Goal: Information Seeking & Learning: Learn about a topic

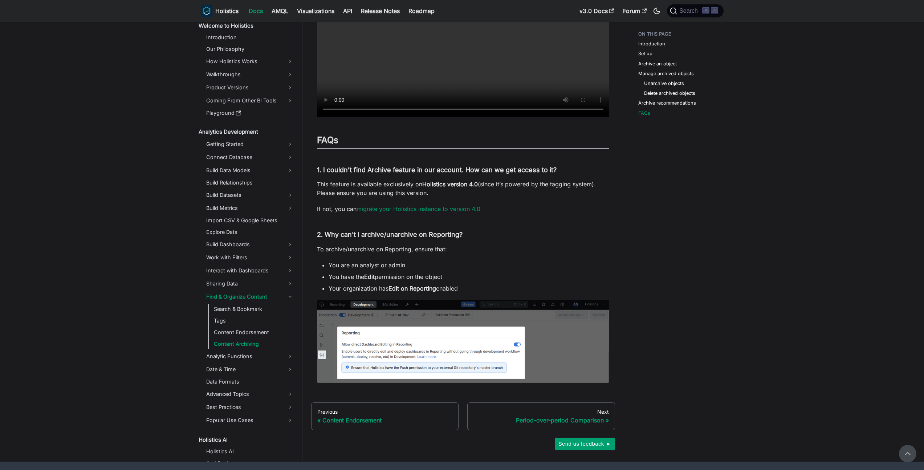
scroll to position [1283, 0]
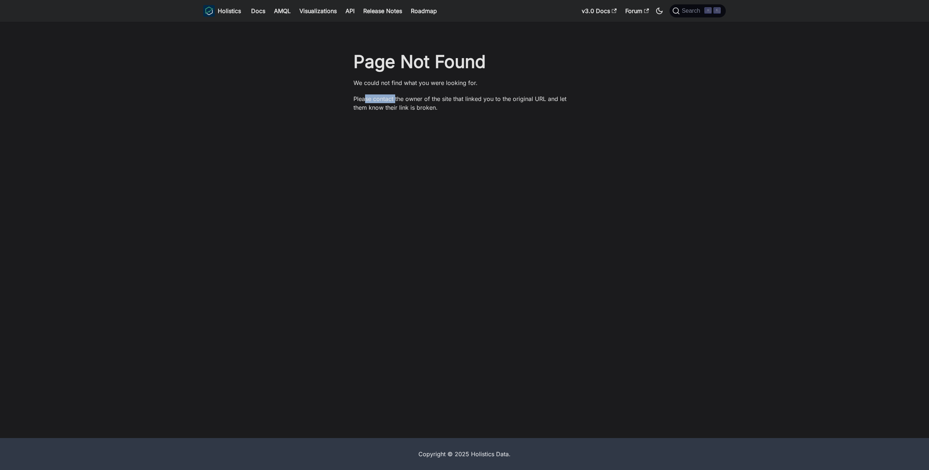
drag, startPoint x: 366, startPoint y: 100, endPoint x: 398, endPoint y: 97, distance: 32.4
click at [397, 97] on p "Please contact the owner of the site that linked you to the original URL and le…" at bounding box center [465, 102] width 222 height 17
drag, startPoint x: 406, startPoint y: 97, endPoint x: 441, endPoint y: 98, distance: 35.6
click at [438, 98] on p "Please contact the owner of the site that linked you to the original URL and le…" at bounding box center [465, 102] width 222 height 17
drag, startPoint x: 447, startPoint y: 98, endPoint x: 473, endPoint y: 98, distance: 26.5
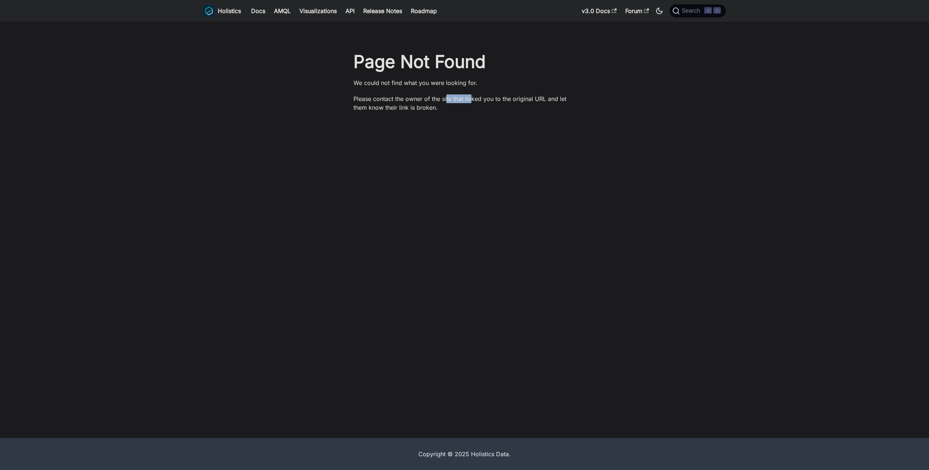
click at [473, 98] on p "Please contact the owner of the site that linked you to the original URL and le…" at bounding box center [465, 102] width 222 height 17
drag, startPoint x: 361, startPoint y: 98, endPoint x: 399, endPoint y: 97, distance: 37.8
click at [398, 97] on p "Please contact the owner of the site that linked you to the original URL and le…" at bounding box center [465, 102] width 222 height 17
drag, startPoint x: 412, startPoint y: 96, endPoint x: 436, endPoint y: 97, distance: 24.0
click at [436, 97] on p "Please contact the owner of the site that linked you to the original URL and le…" at bounding box center [465, 102] width 222 height 17
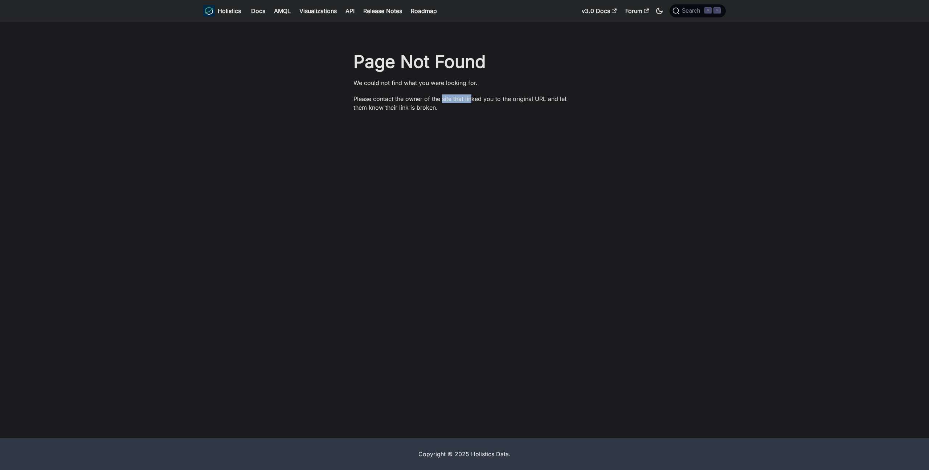
drag, startPoint x: 445, startPoint y: 97, endPoint x: 472, endPoint y: 98, distance: 26.9
click at [471, 98] on p "Please contact the owner of the site that linked you to the original URL and le…" at bounding box center [465, 102] width 222 height 17
drag, startPoint x: 485, startPoint y: 98, endPoint x: 512, endPoint y: 98, distance: 26.5
click at [510, 98] on p "Please contact the owner of the site that linked you to the original URL and le…" at bounding box center [465, 102] width 222 height 17
drag, startPoint x: 368, startPoint y: 97, endPoint x: 398, endPoint y: 97, distance: 29.0
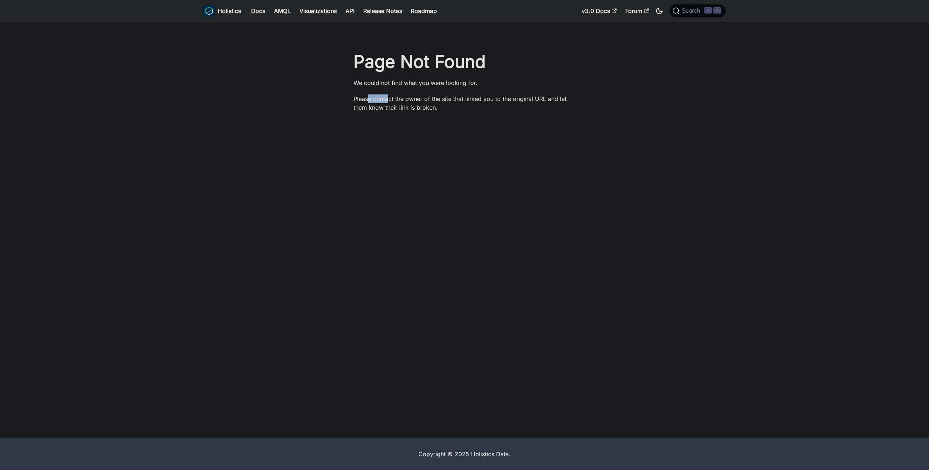
click at [392, 97] on p "Please contact the owner of the site that linked you to the original URL and le…" at bounding box center [465, 102] width 222 height 17
drag, startPoint x: 415, startPoint y: 97, endPoint x: 437, endPoint y: 98, distance: 22.5
click at [434, 98] on p "Please contact the owner of the site that linked you to the original URL and le…" at bounding box center [465, 102] width 222 height 17
drag, startPoint x: 450, startPoint y: 98, endPoint x: 476, endPoint y: 98, distance: 26.1
click at [476, 98] on p "Please contact the owner of the site that linked you to the original URL and le…" at bounding box center [465, 102] width 222 height 17
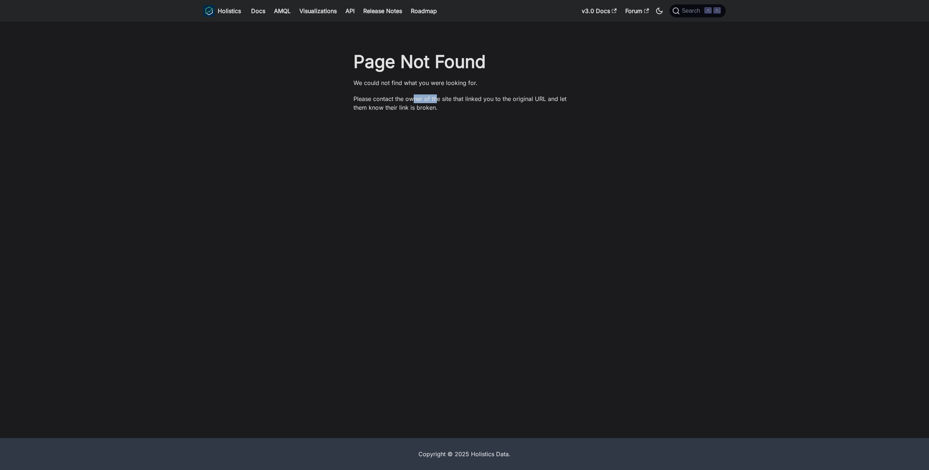
drag, startPoint x: 418, startPoint y: 98, endPoint x: 438, endPoint y: 98, distance: 19.6
click at [437, 98] on p "Please contact the owner of the site that linked you to the original URL and le…" at bounding box center [465, 102] width 222 height 17
drag, startPoint x: 447, startPoint y: 99, endPoint x: 474, endPoint y: 99, distance: 27.6
click at [473, 99] on p "Please contact the owner of the site that linked you to the original URL and le…" at bounding box center [465, 102] width 222 height 17
drag, startPoint x: 413, startPoint y: 98, endPoint x: 439, endPoint y: 98, distance: 26.1
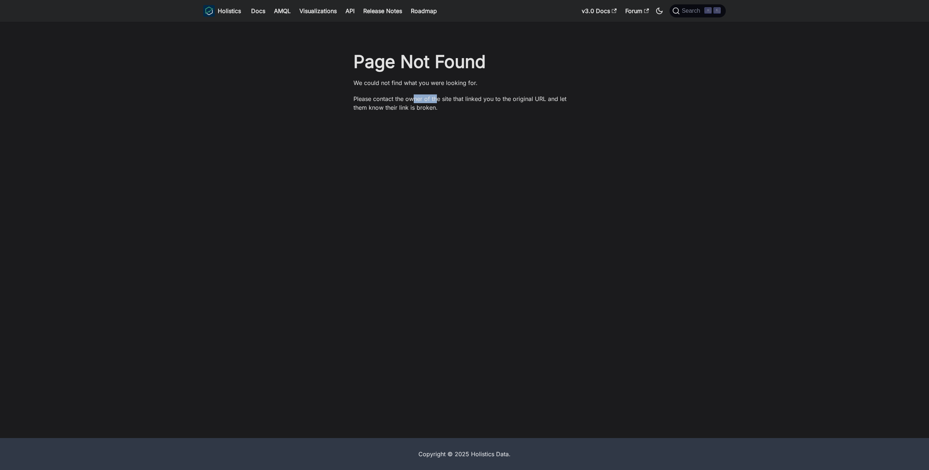
click at [439, 98] on p "Please contact the owner of the site that linked you to the original URL and le…" at bounding box center [465, 102] width 222 height 17
drag, startPoint x: 450, startPoint y: 98, endPoint x: 484, endPoint y: 98, distance: 34.5
click at [482, 98] on p "Please contact the owner of the site that linked you to the original URL and le…" at bounding box center [465, 102] width 222 height 17
drag, startPoint x: 491, startPoint y: 98, endPoint x: 518, endPoint y: 98, distance: 26.5
click at [512, 98] on p "Please contact the owner of the site that linked you to the original URL and le…" at bounding box center [465, 102] width 222 height 17
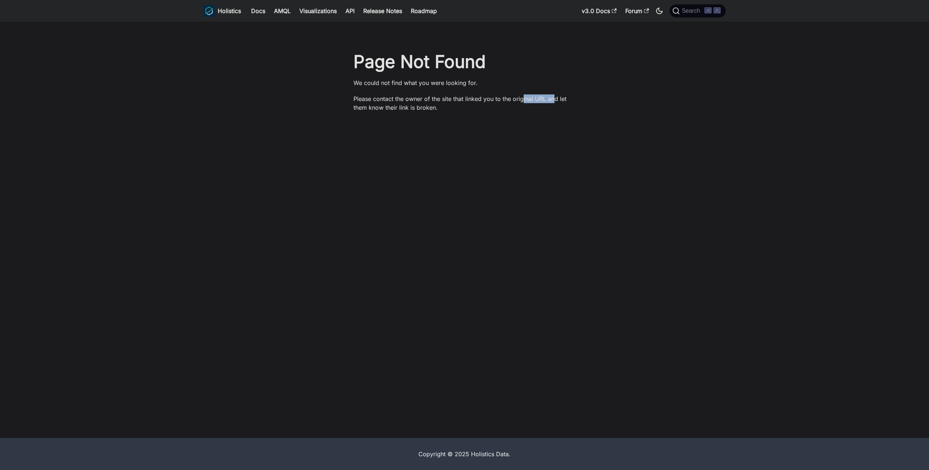
drag, startPoint x: 526, startPoint y: 98, endPoint x: 557, endPoint y: 99, distance: 30.9
click at [556, 99] on p "Please contact the owner of the site that linked you to the original URL and le…" at bounding box center [465, 102] width 222 height 17
drag, startPoint x: 569, startPoint y: 99, endPoint x: 428, endPoint y: 109, distance: 140.8
click at [429, 109] on p "Please contact the owner of the site that linked you to the original URL and le…" at bounding box center [465, 102] width 222 height 17
drag, startPoint x: 428, startPoint y: 109, endPoint x: 412, endPoint y: 103, distance: 16.9
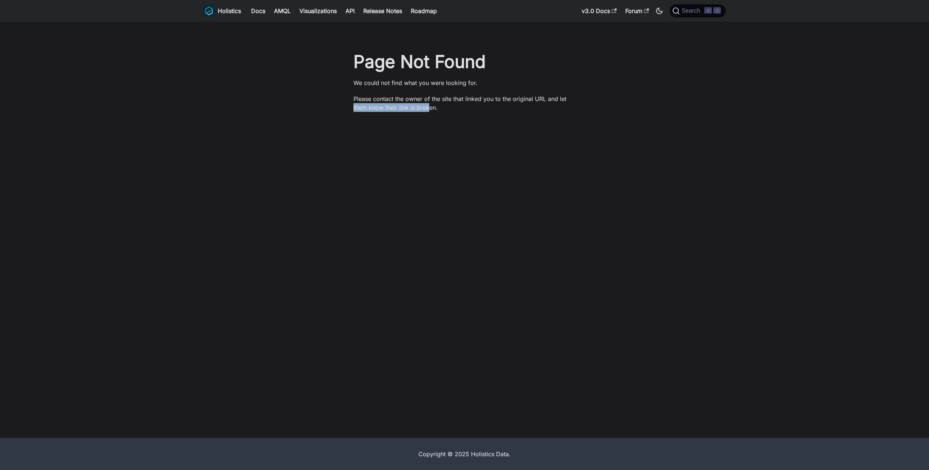
click at [428, 109] on p "Please contact the owner of the site that linked you to the original URL and le…" at bounding box center [465, 102] width 222 height 17
drag, startPoint x: 356, startPoint y: 85, endPoint x: 383, endPoint y: 85, distance: 27.6
click at [383, 85] on p "We could not find what you were looking for." at bounding box center [465, 82] width 222 height 9
click at [410, 85] on p "We could not find what you were looking for." at bounding box center [465, 82] width 222 height 9
